Goal: Navigation & Orientation: Find specific page/section

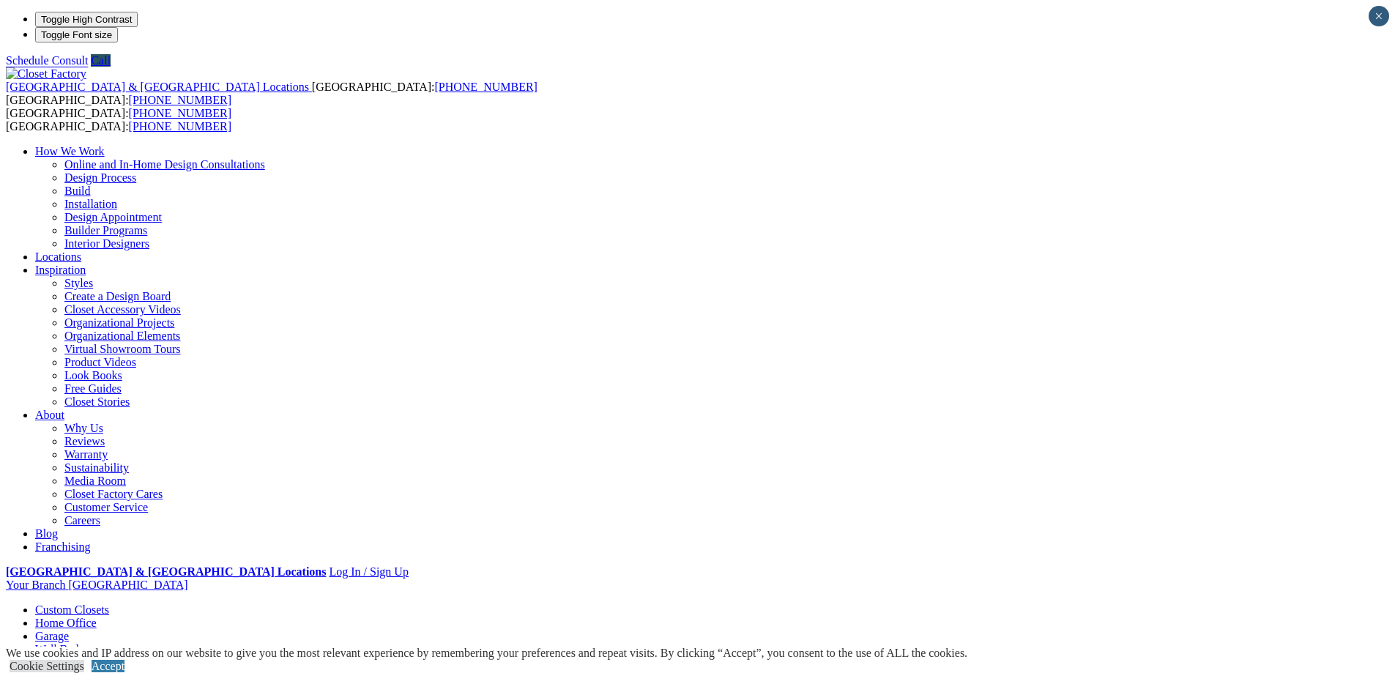
click at [69, 630] on link "Garage" at bounding box center [52, 636] width 34 height 12
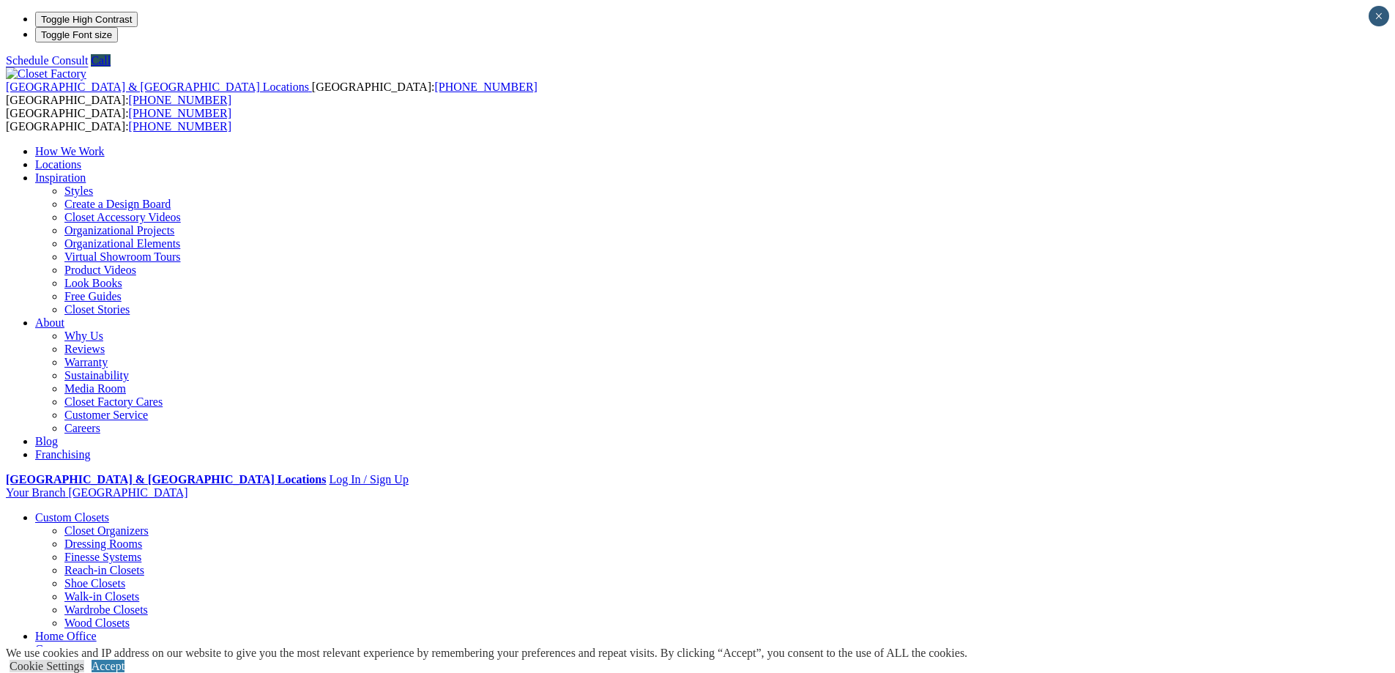
click at [81, 158] on link "Locations" at bounding box center [58, 164] width 46 height 12
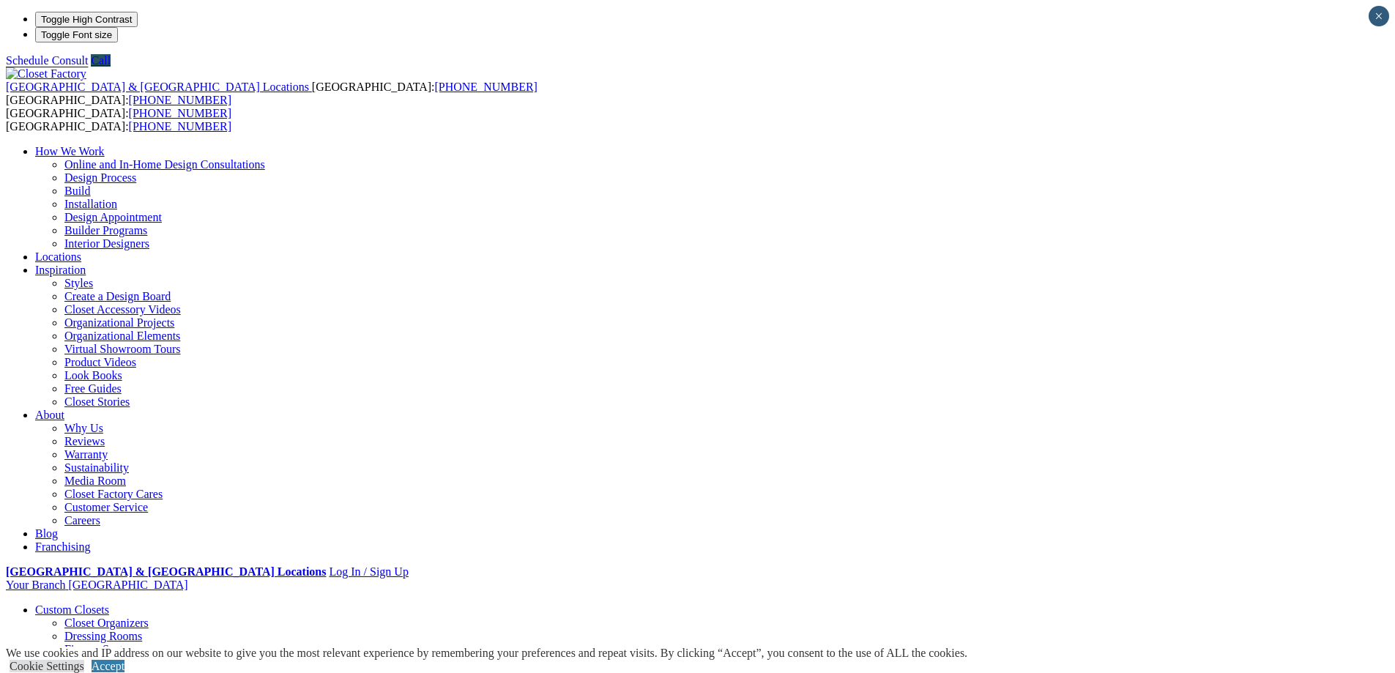
type input "*****"
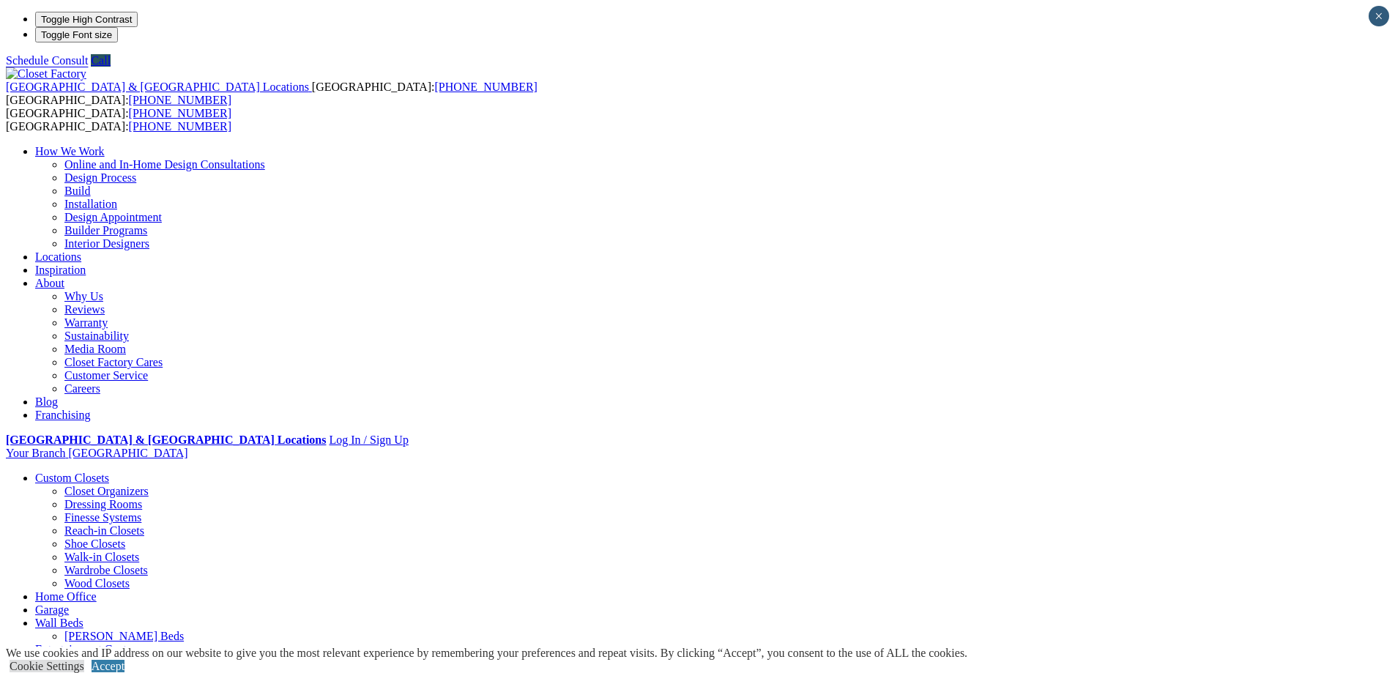
click at [103, 290] on link "Why Us" at bounding box center [83, 296] width 39 height 12
click at [265, 158] on link "Online and In-Home Design Consultations" at bounding box center [164, 164] width 201 height 12
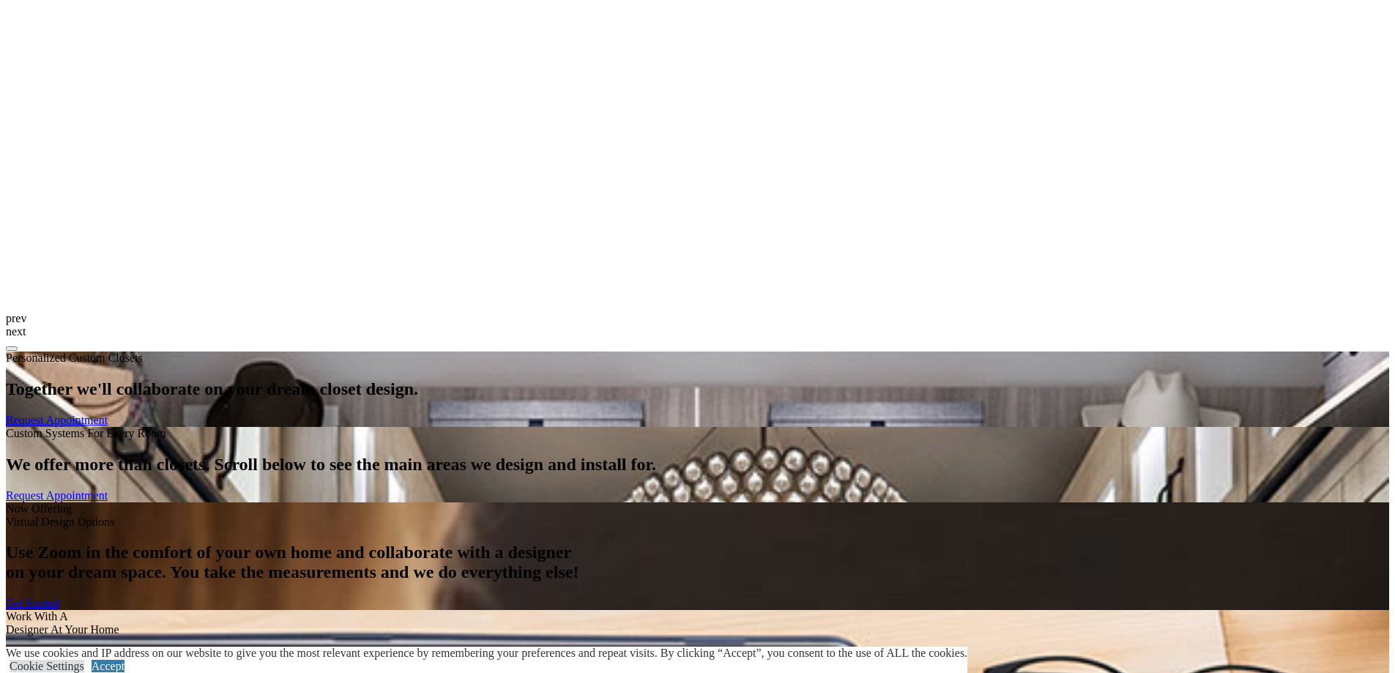
scroll to position [1538, 0]
